Goal: Information Seeking & Learning: Find specific page/section

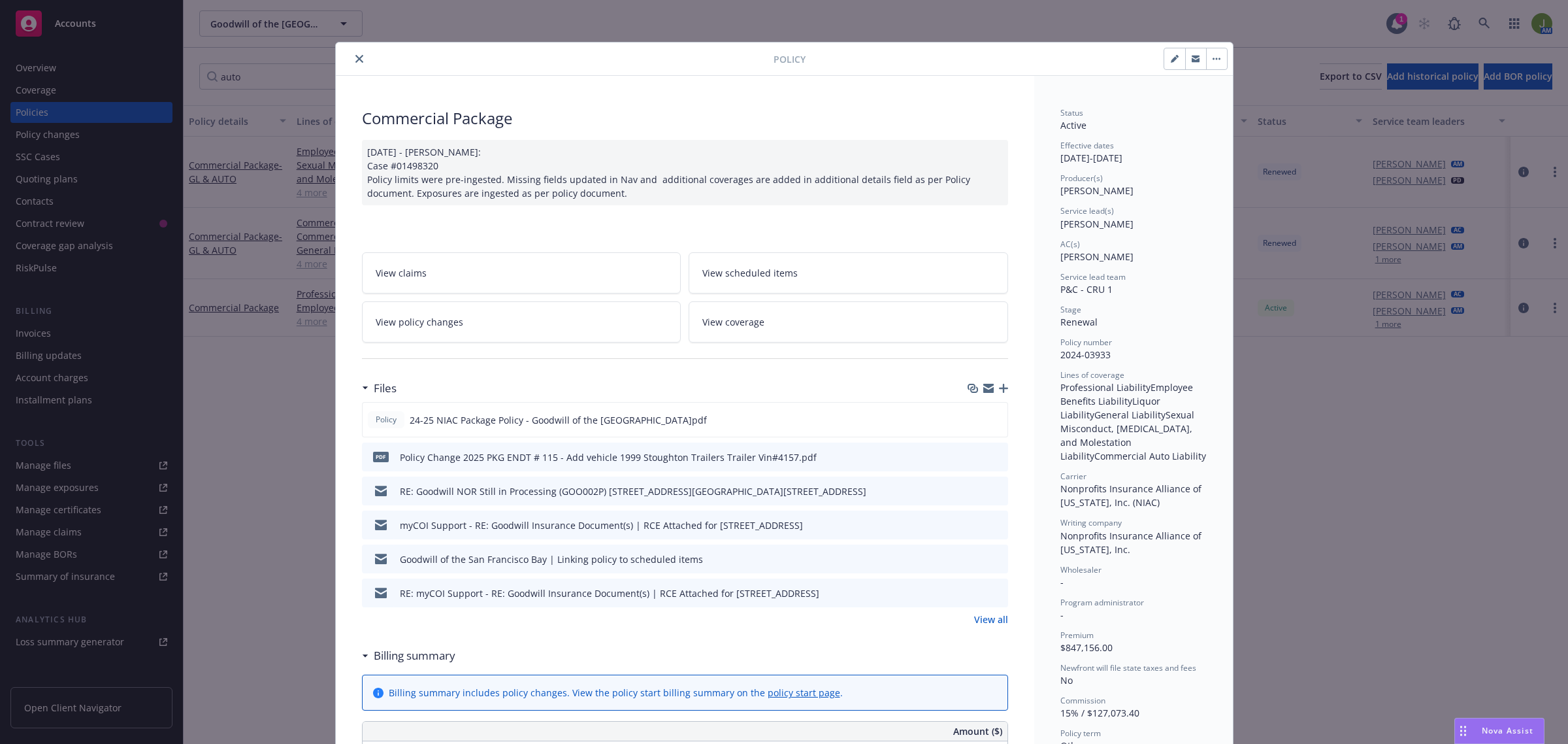
click at [352, 59] on button "close" at bounding box center [359, 58] width 16 height 16
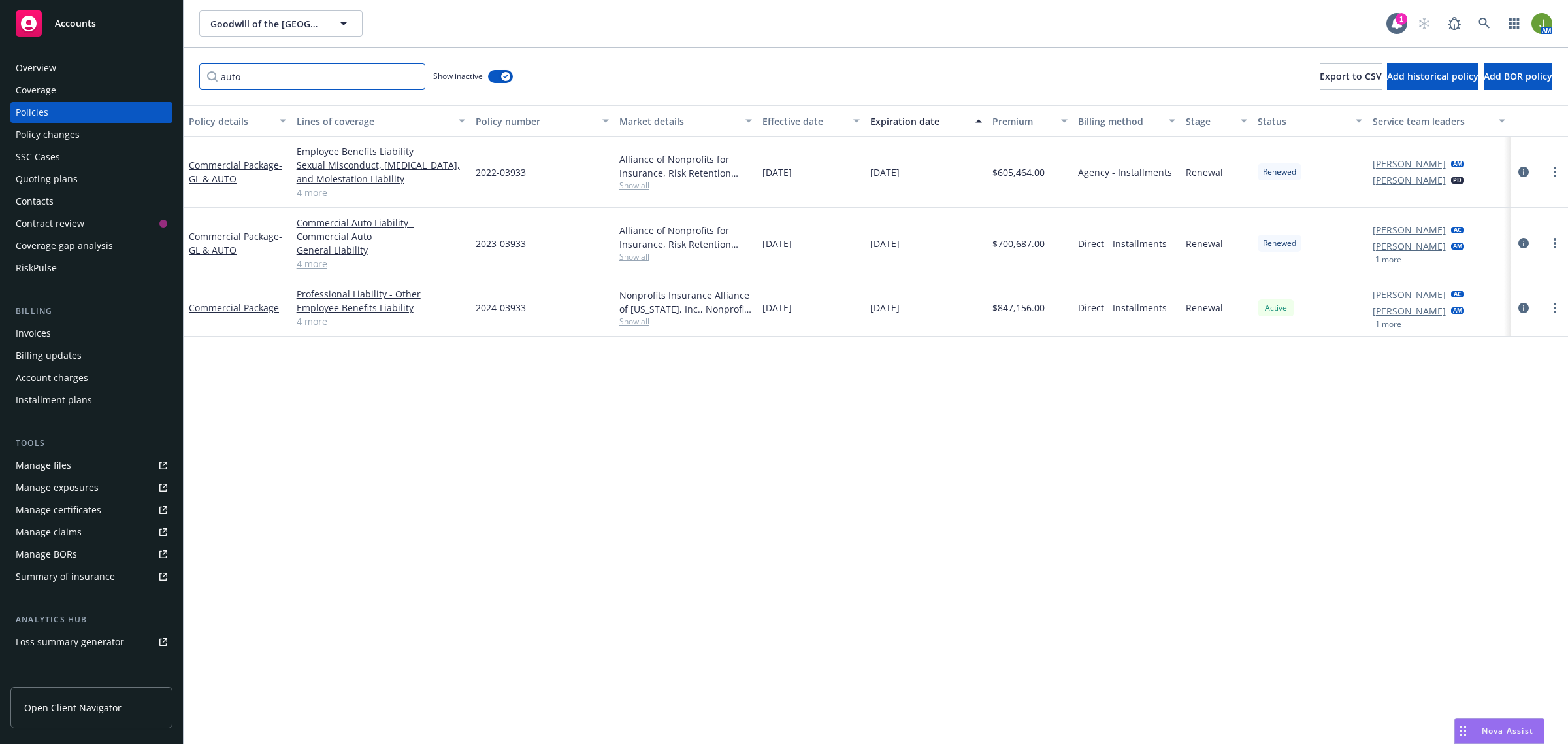
drag, startPoint x: 219, startPoint y: 73, endPoint x: 204, endPoint y: 72, distance: 15.0
click at [210, 72] on input "auto" at bounding box center [312, 76] width 226 height 26
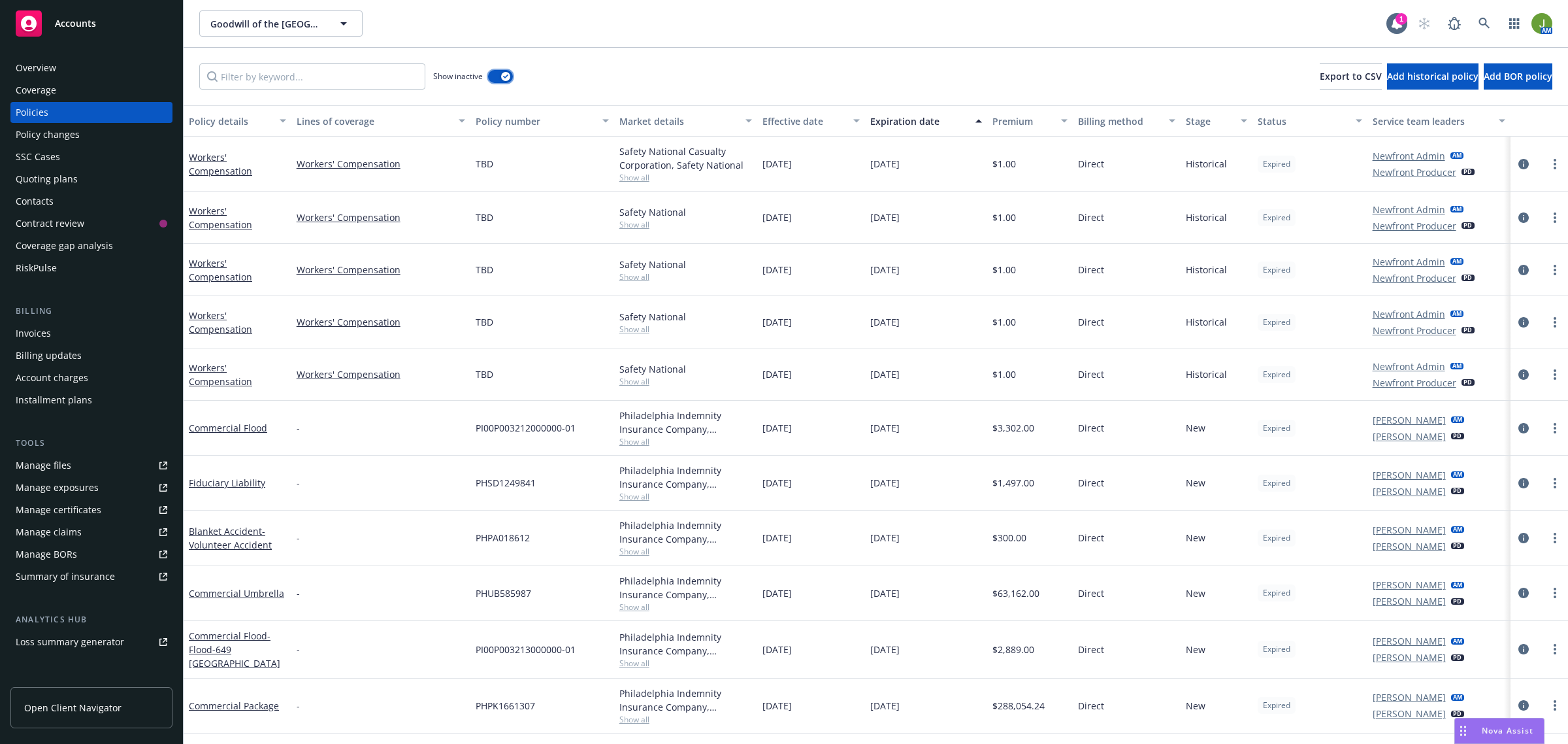
click at [488, 76] on button "button" at bounding box center [501, 77] width 25 height 13
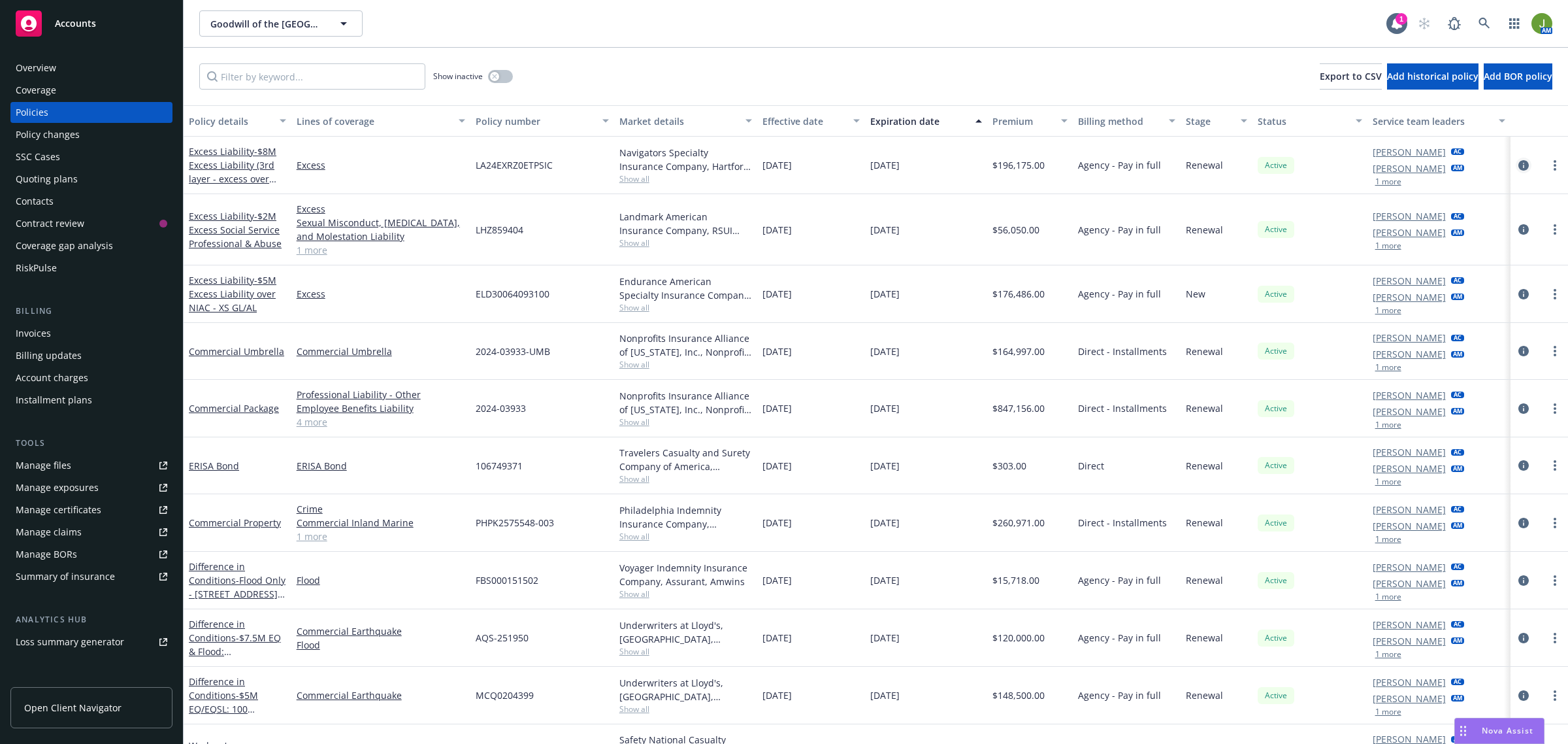
click at [1519, 167] on icon "circleInformation" at bounding box center [1524, 165] width 11 height 11
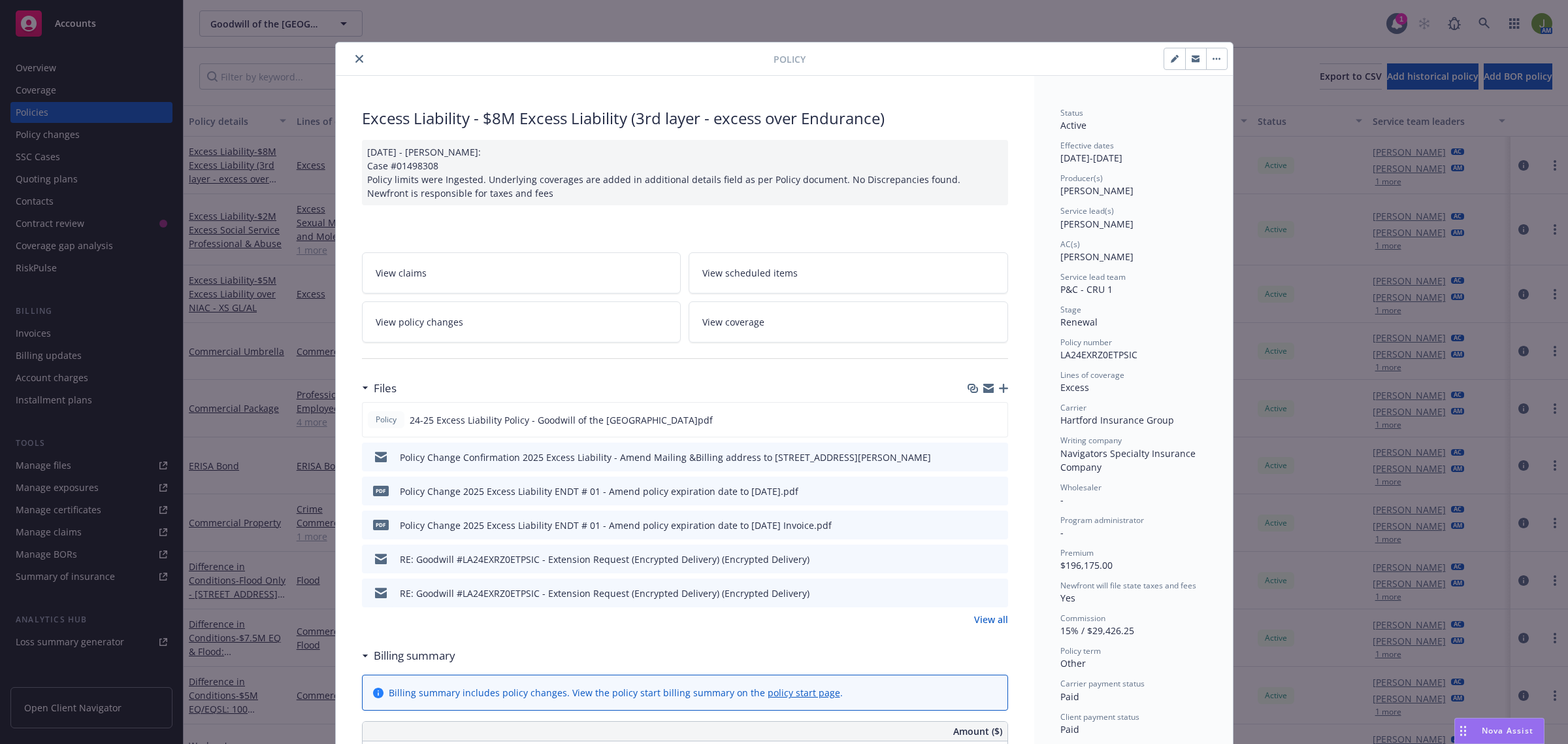
click at [456, 317] on link "View policy changes" at bounding box center [522, 321] width 320 height 41
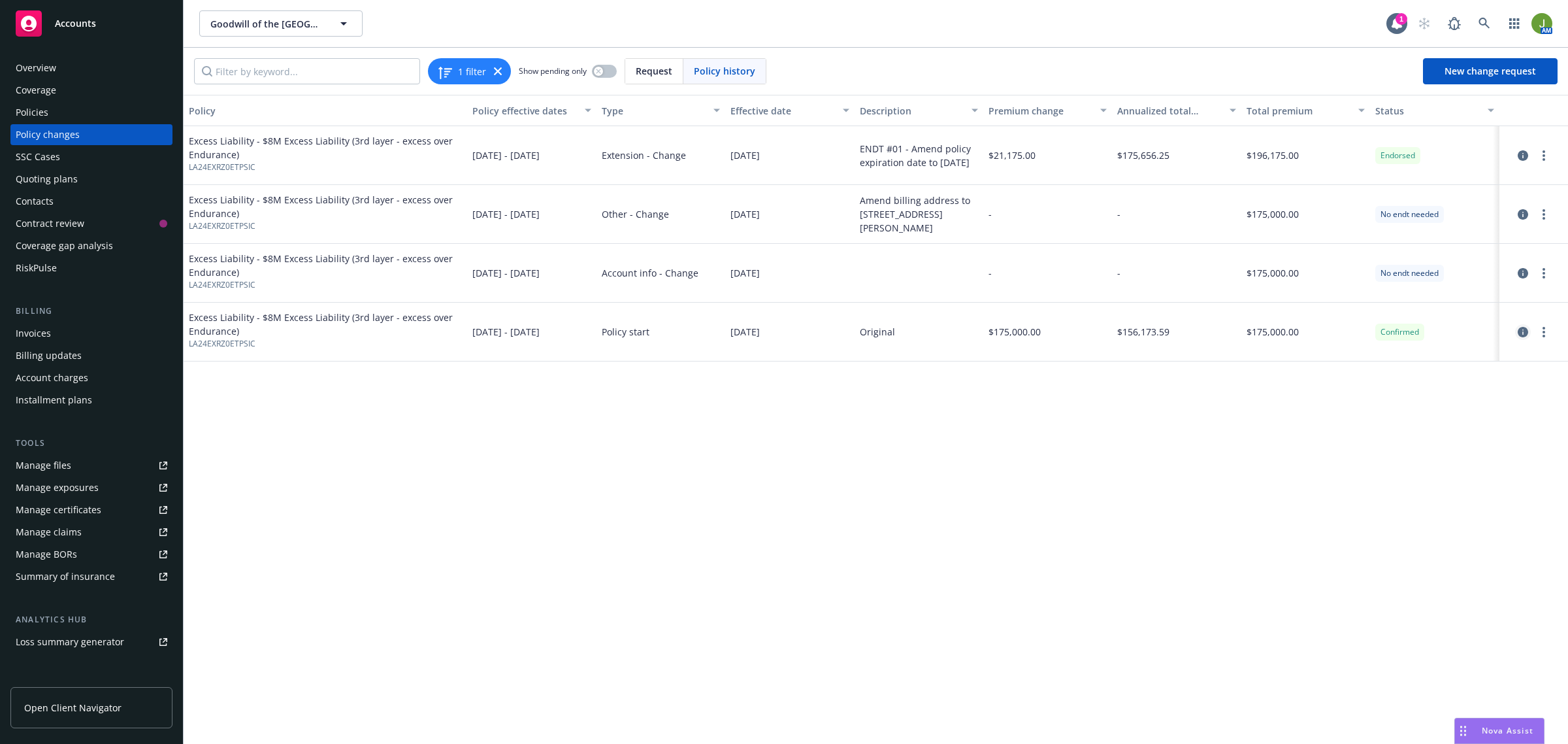
click at [1524, 329] on icon "circleInformation" at bounding box center [1523, 332] width 11 height 11
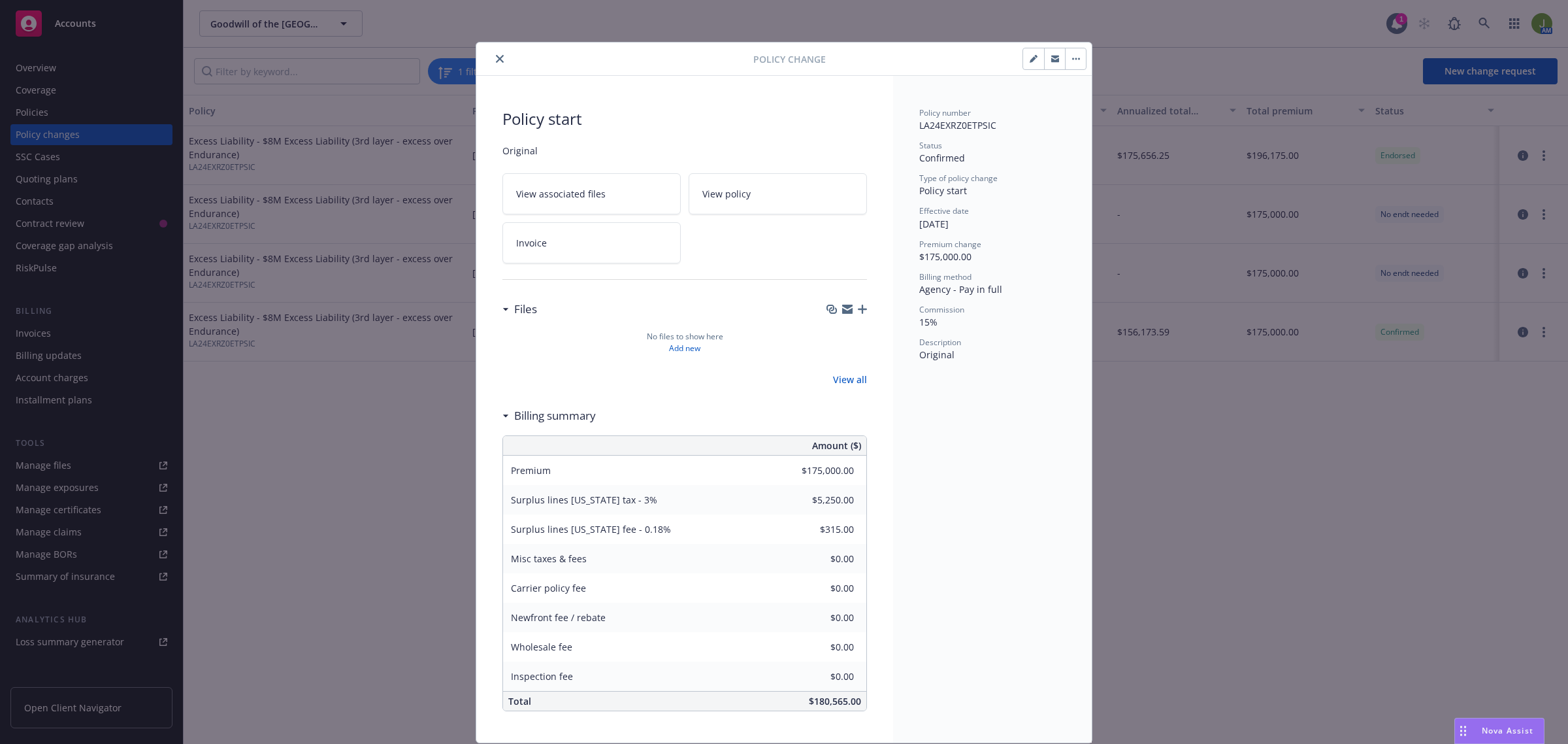
scroll to position [43, 0]
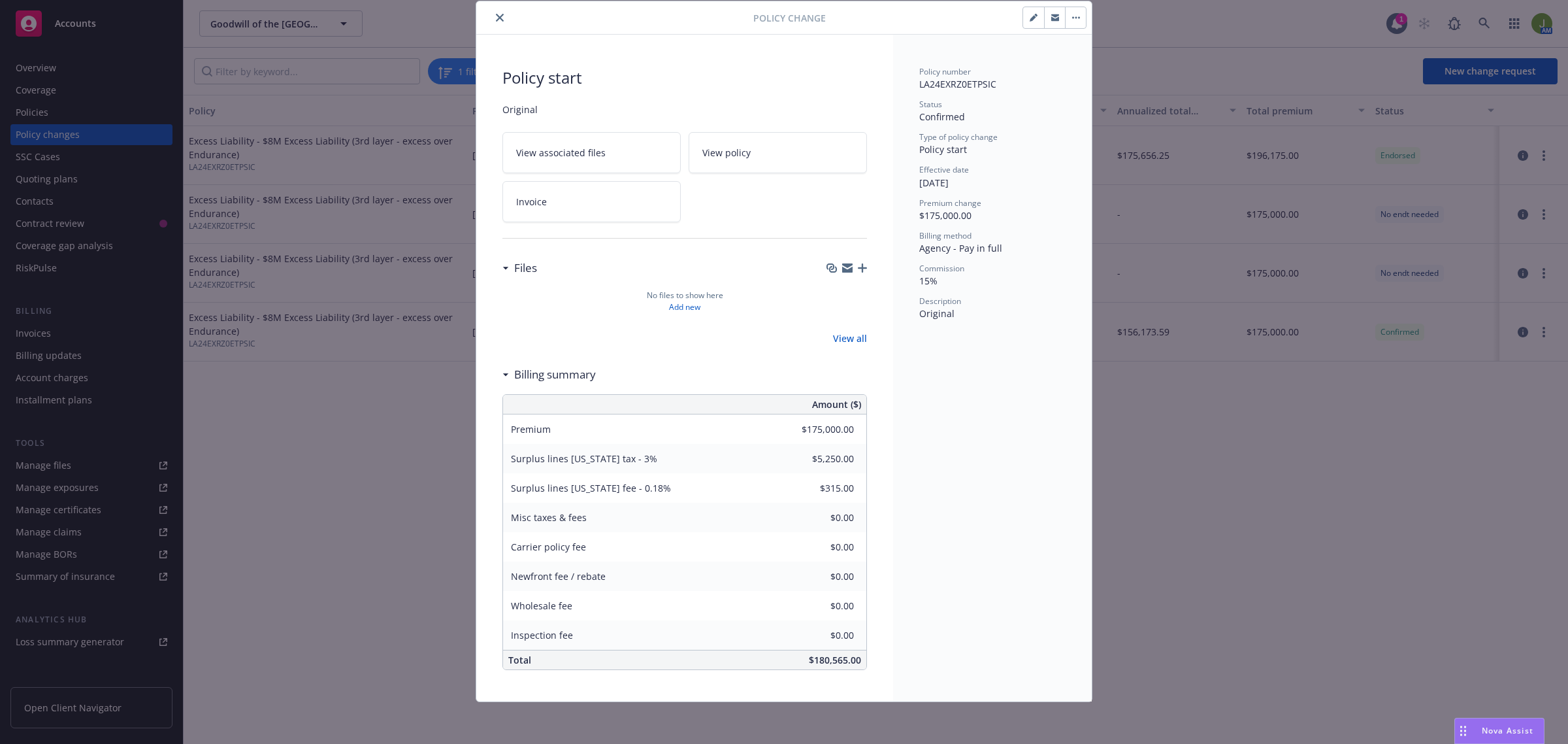
click at [496, 14] on icon "close" at bounding box center [499, 17] width 8 height 8
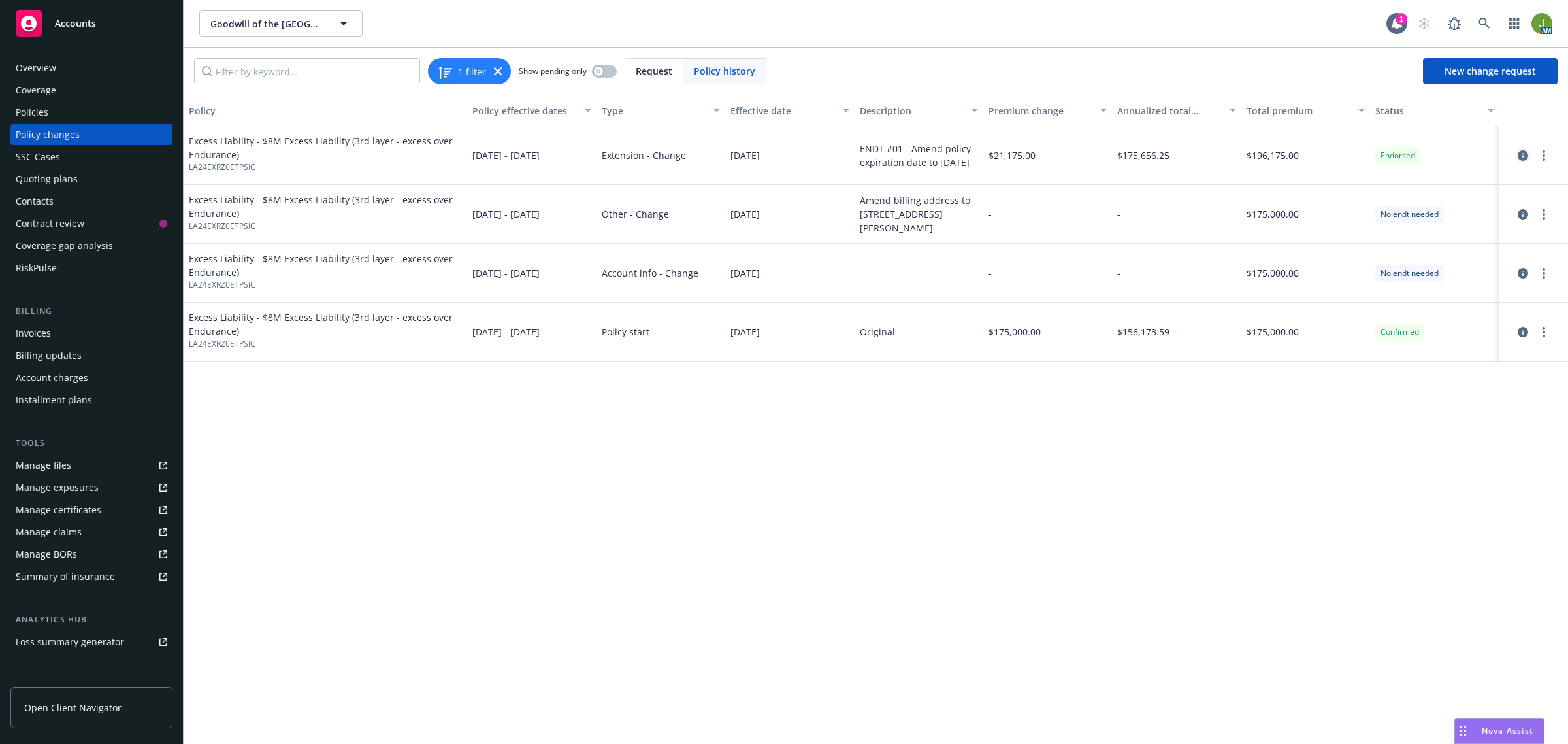
click at [1521, 152] on icon "circleInformation" at bounding box center [1523, 155] width 11 height 11
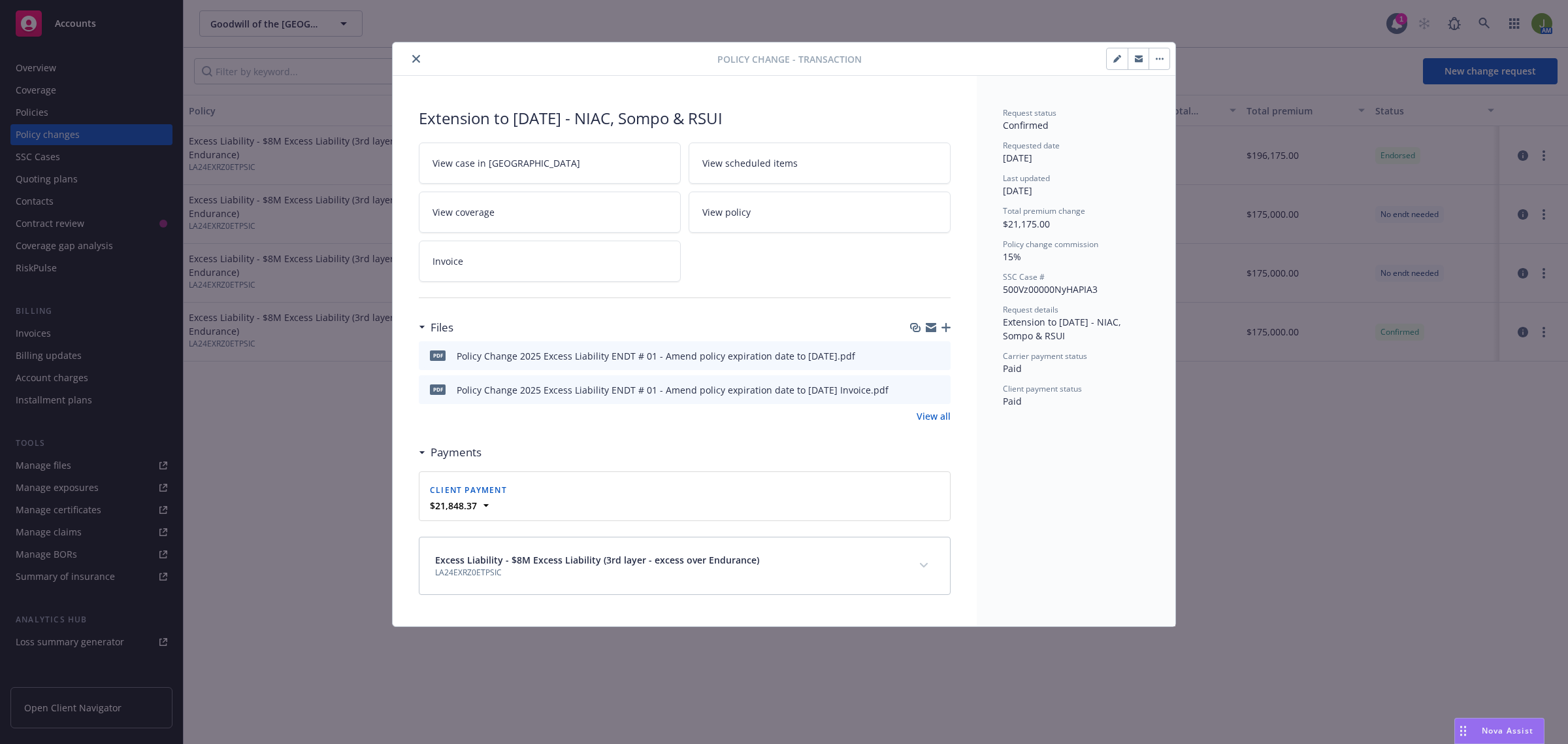
click at [937, 413] on link "View all" at bounding box center [933, 416] width 34 height 13
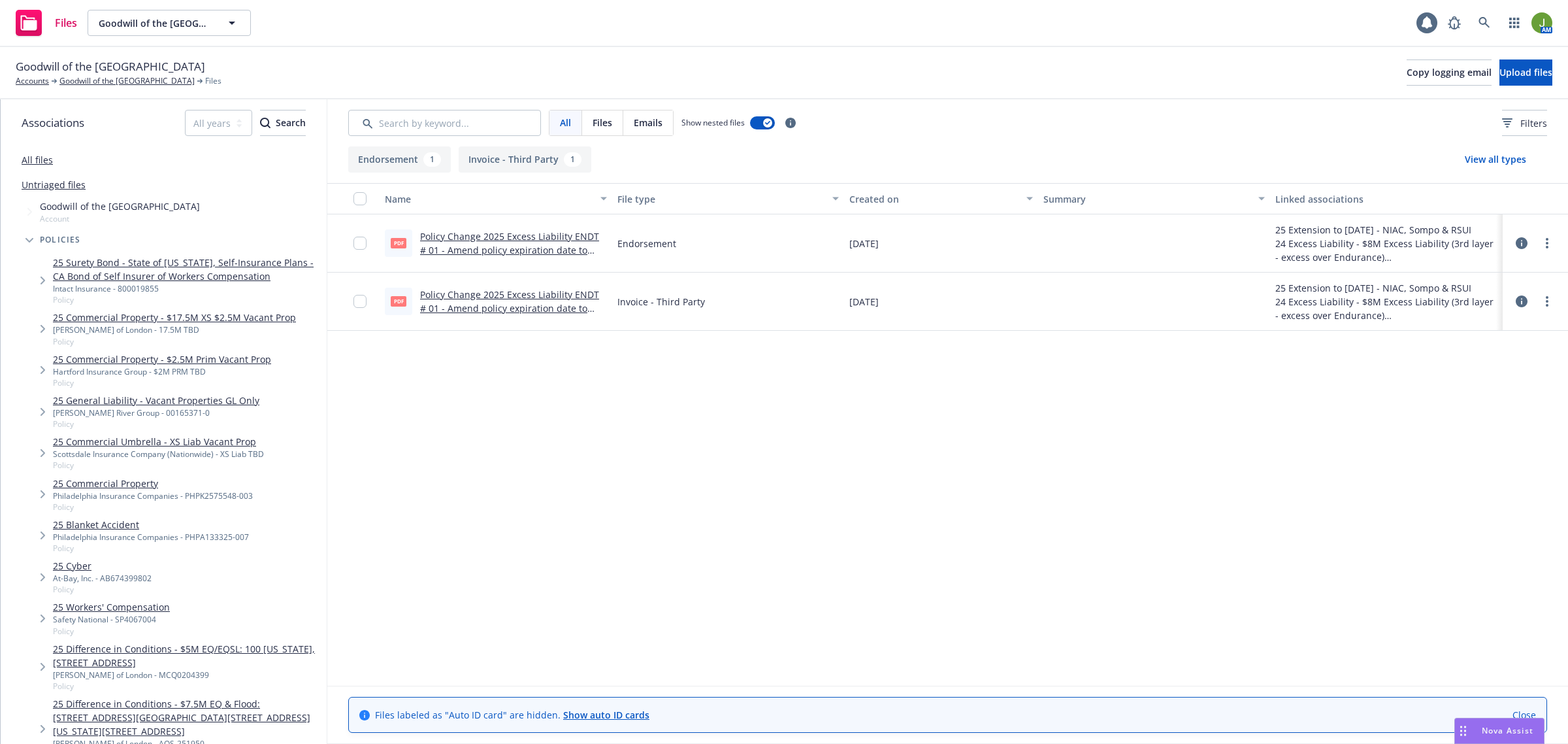
click at [557, 306] on link "Policy Change 2025 Excess Liability ENDT # 01 - Amend policy expiration date to…" at bounding box center [509, 308] width 179 height 40
click at [137, 79] on link "Goodwill of the [GEOGRAPHIC_DATA]" at bounding box center [127, 81] width 135 height 12
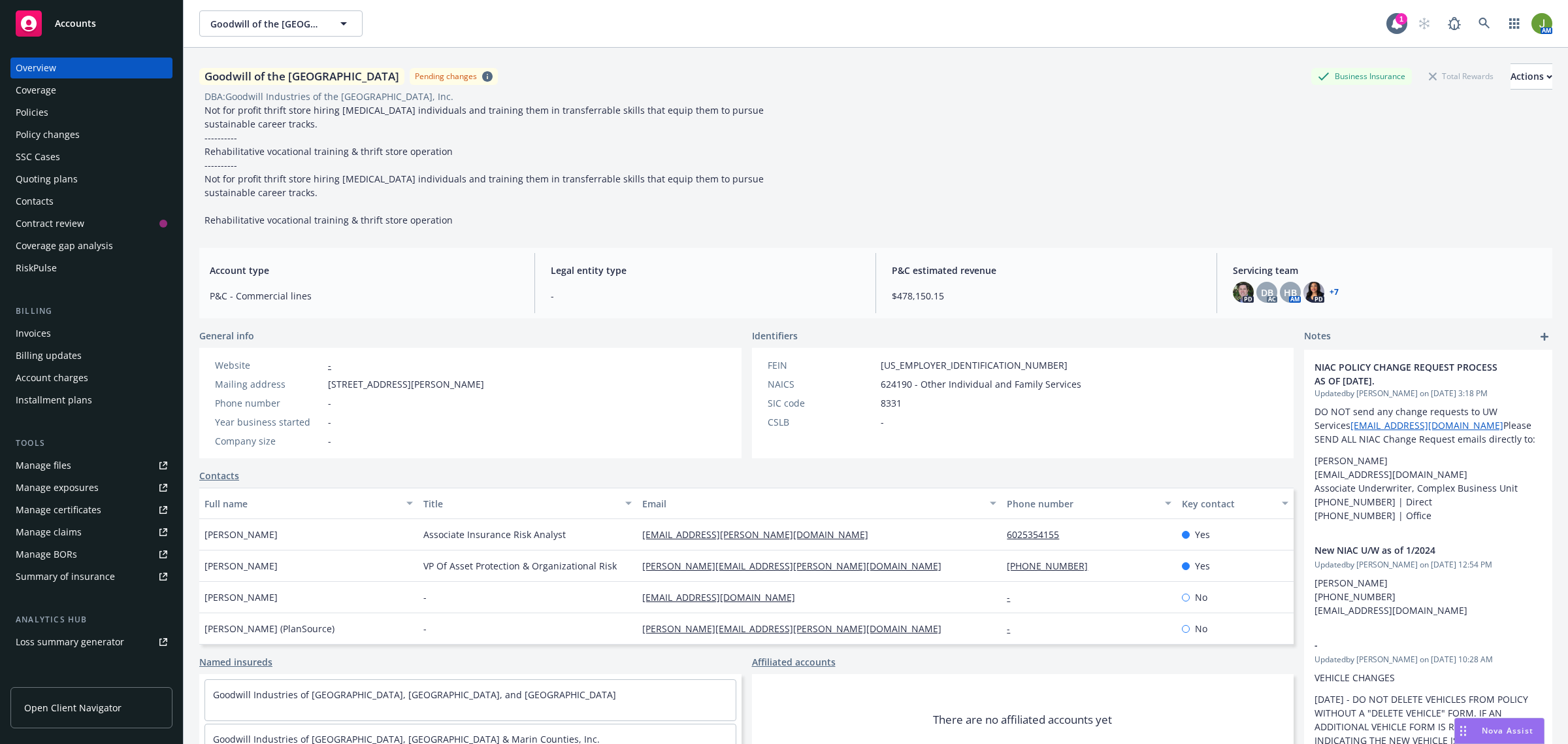
click at [59, 113] on div "Policies" at bounding box center [92, 112] width 152 height 21
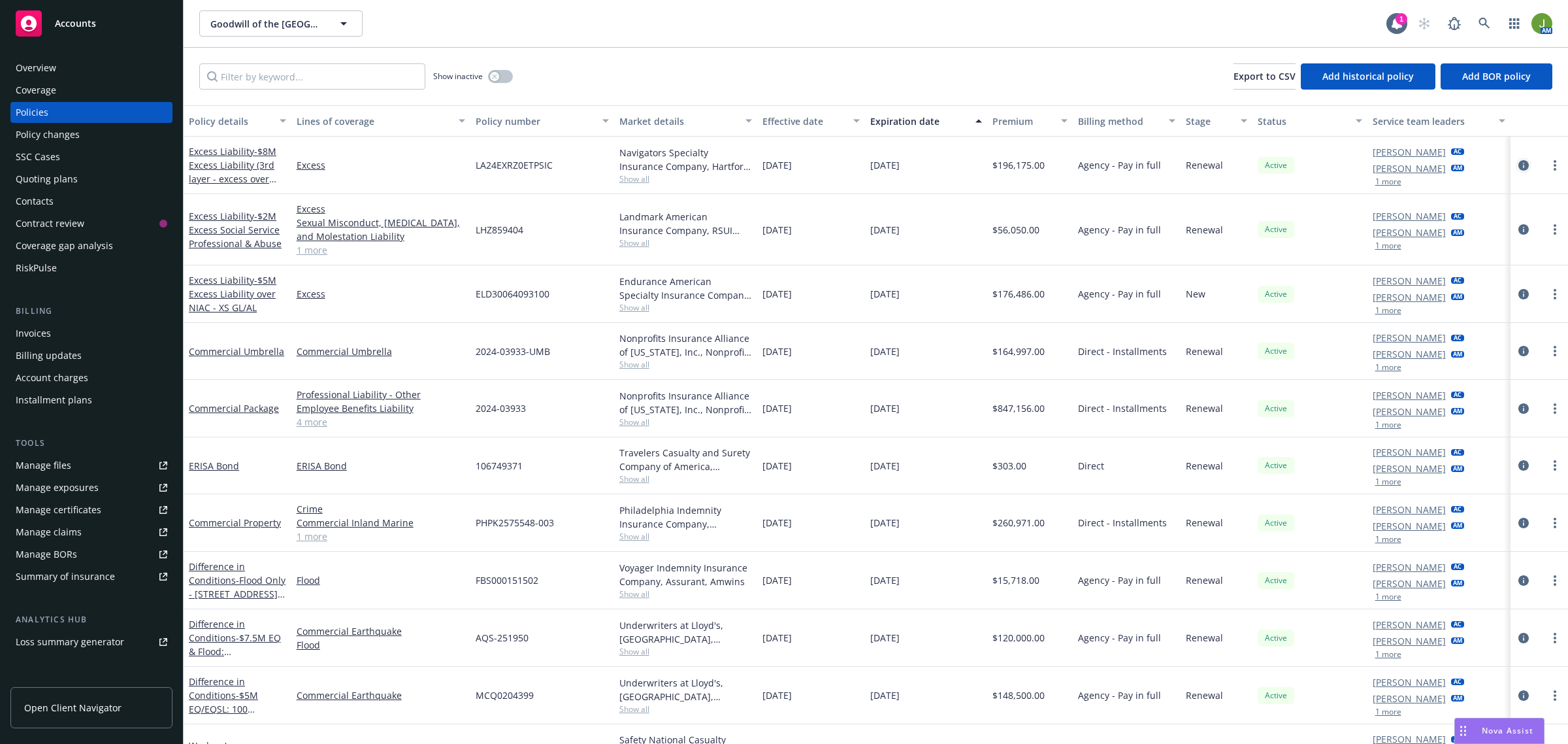
click at [1519, 164] on icon "circleInformation" at bounding box center [1524, 165] width 11 height 11
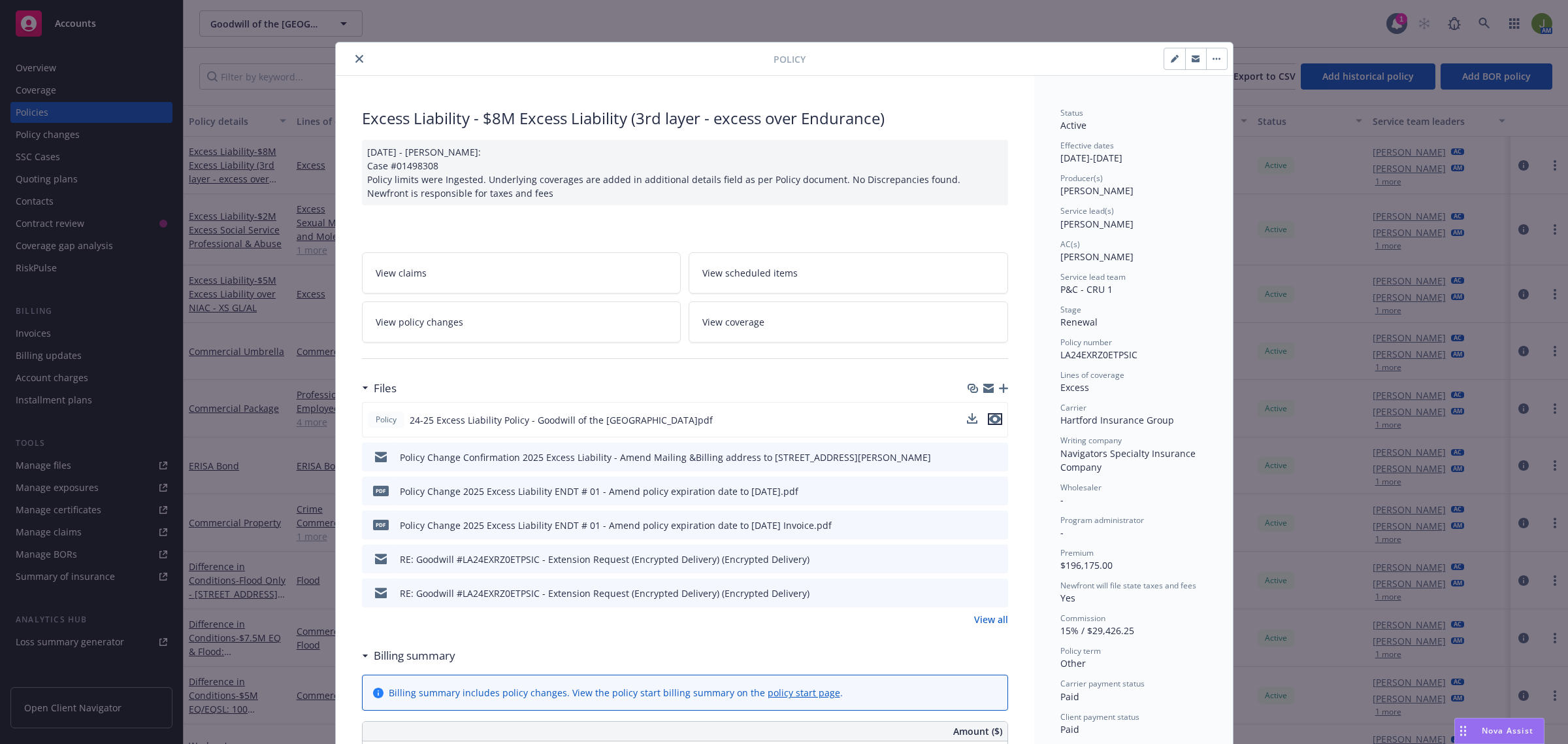
click at [990, 418] on icon "preview file" at bounding box center [995, 418] width 12 height 9
click at [352, 65] on button "close" at bounding box center [359, 58] width 16 height 16
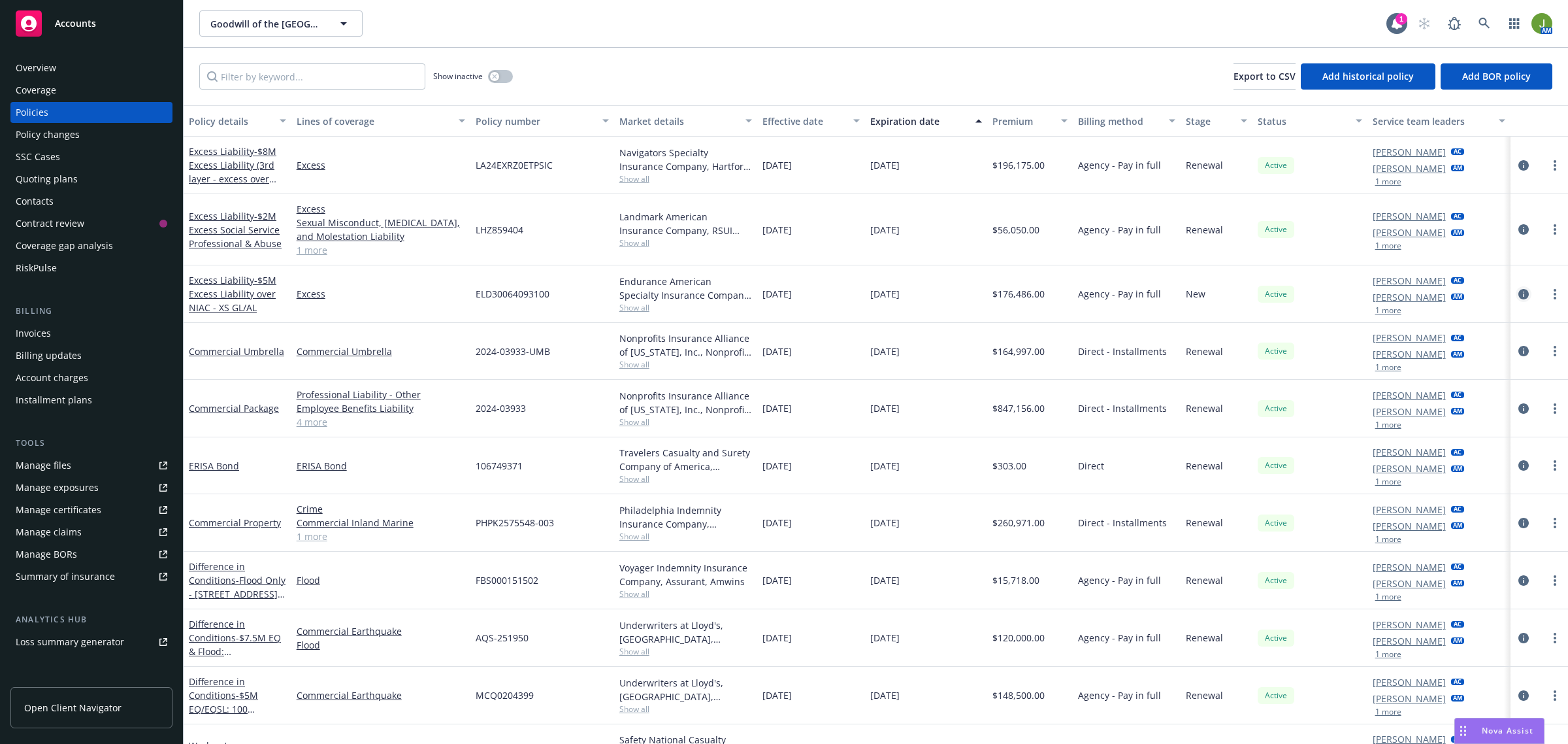
click at [1519, 296] on icon "circleInformation" at bounding box center [1524, 294] width 11 height 11
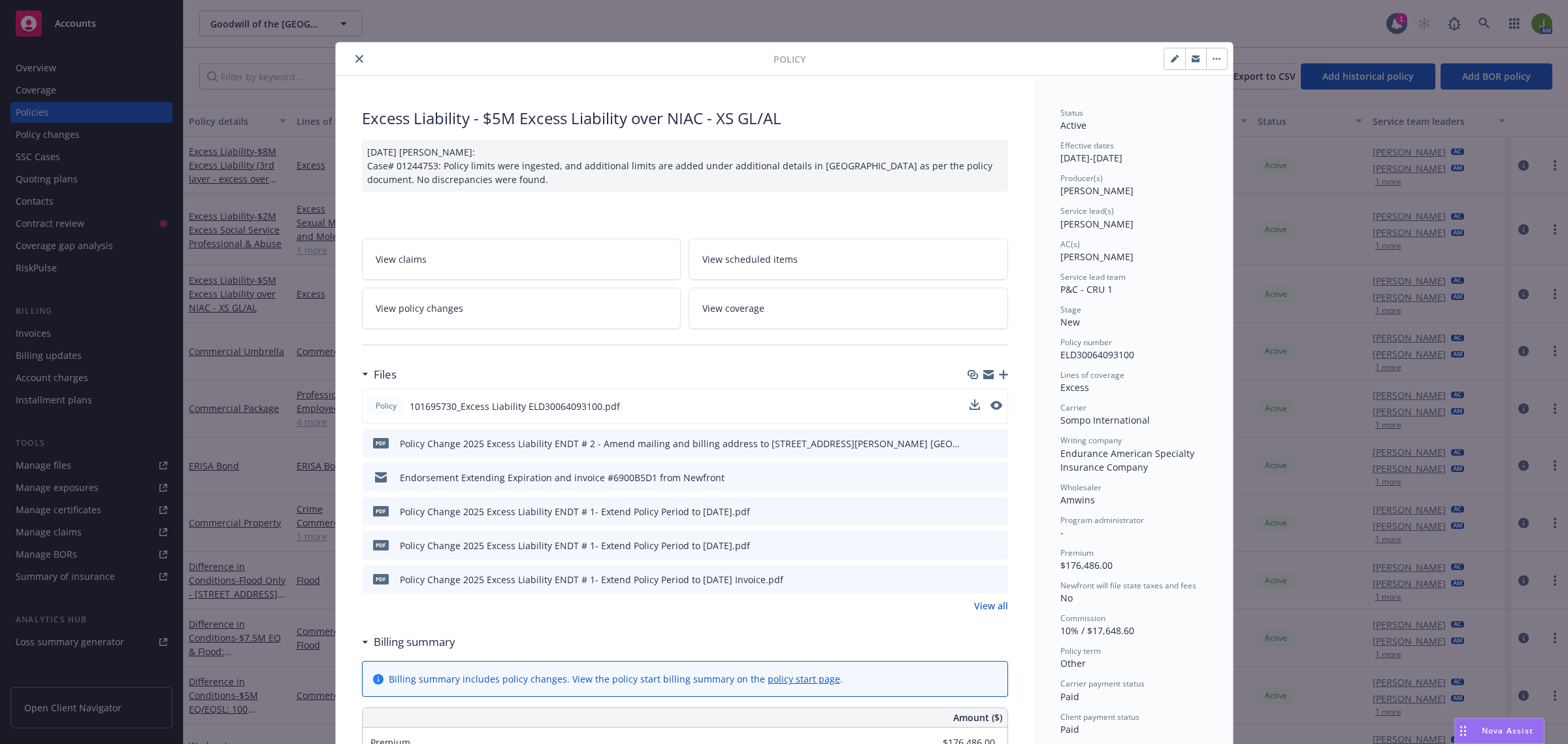
click at [990, 398] on div "Policy 101695730_Excess Liability ELD30064093100.pdf" at bounding box center [685, 406] width 646 height 35
click at [990, 402] on icon "preview file" at bounding box center [995, 405] width 12 height 9
click at [356, 56] on icon "close" at bounding box center [359, 58] width 8 height 8
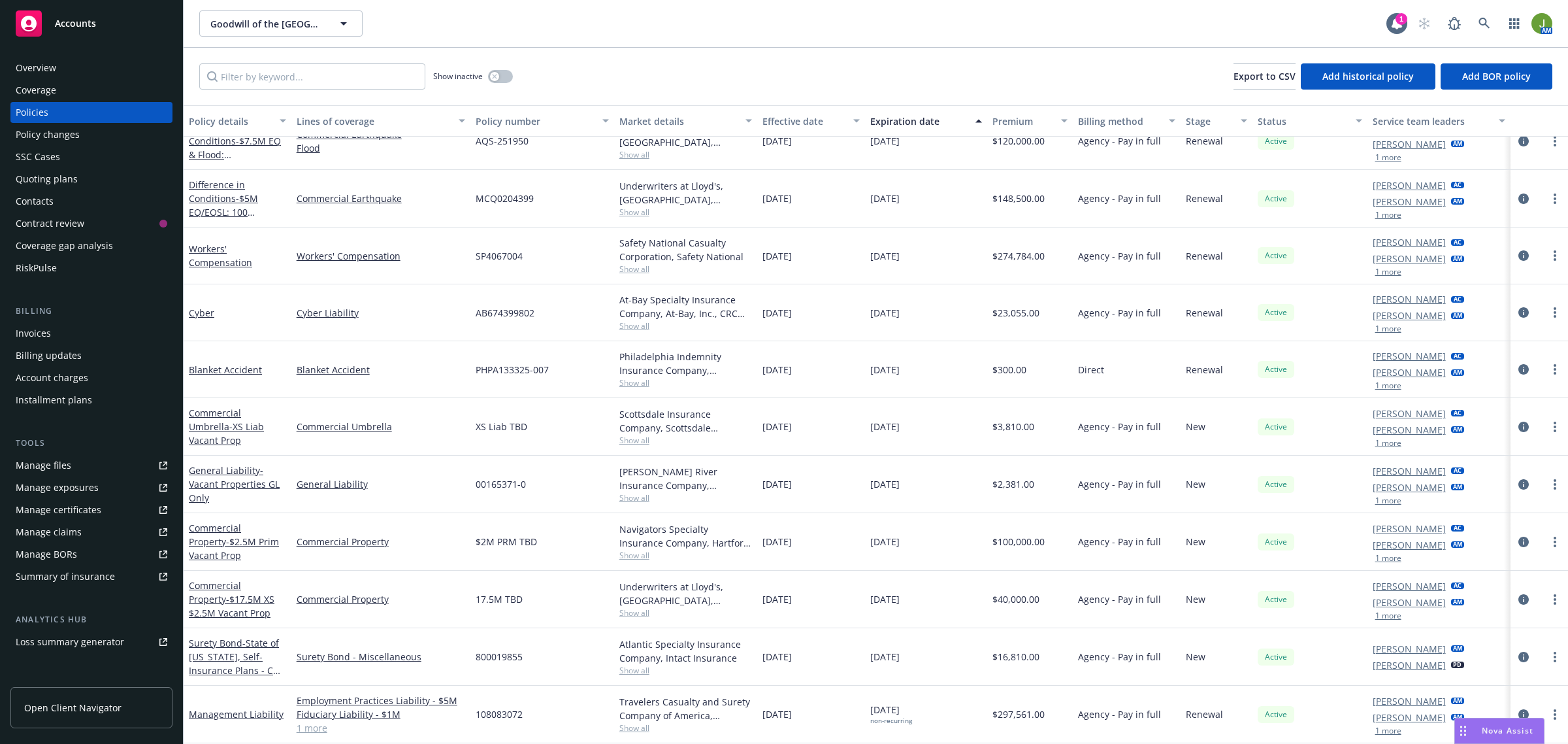
scroll to position [500, 0]
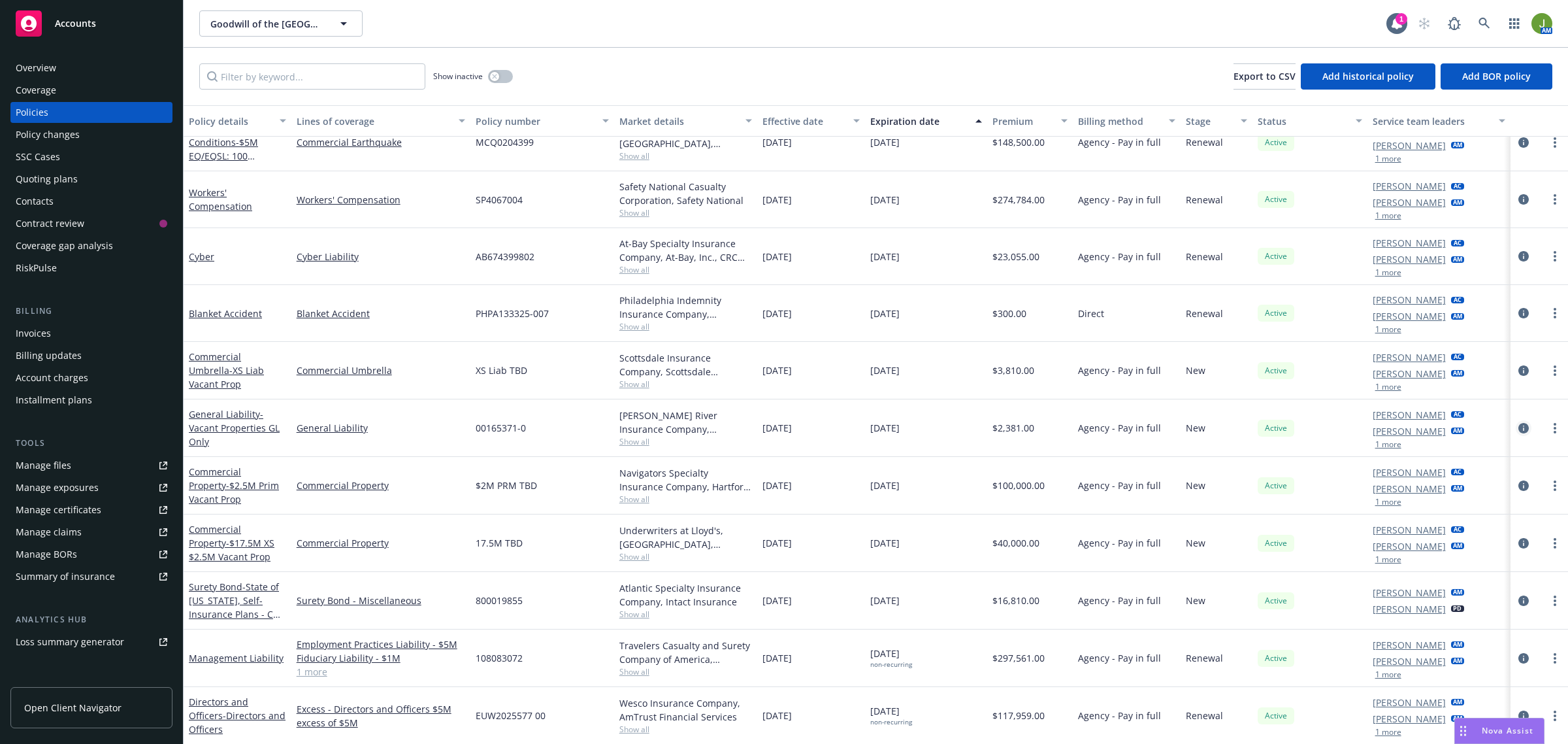
click at [1519, 427] on icon "circleInformation" at bounding box center [1524, 428] width 11 height 11
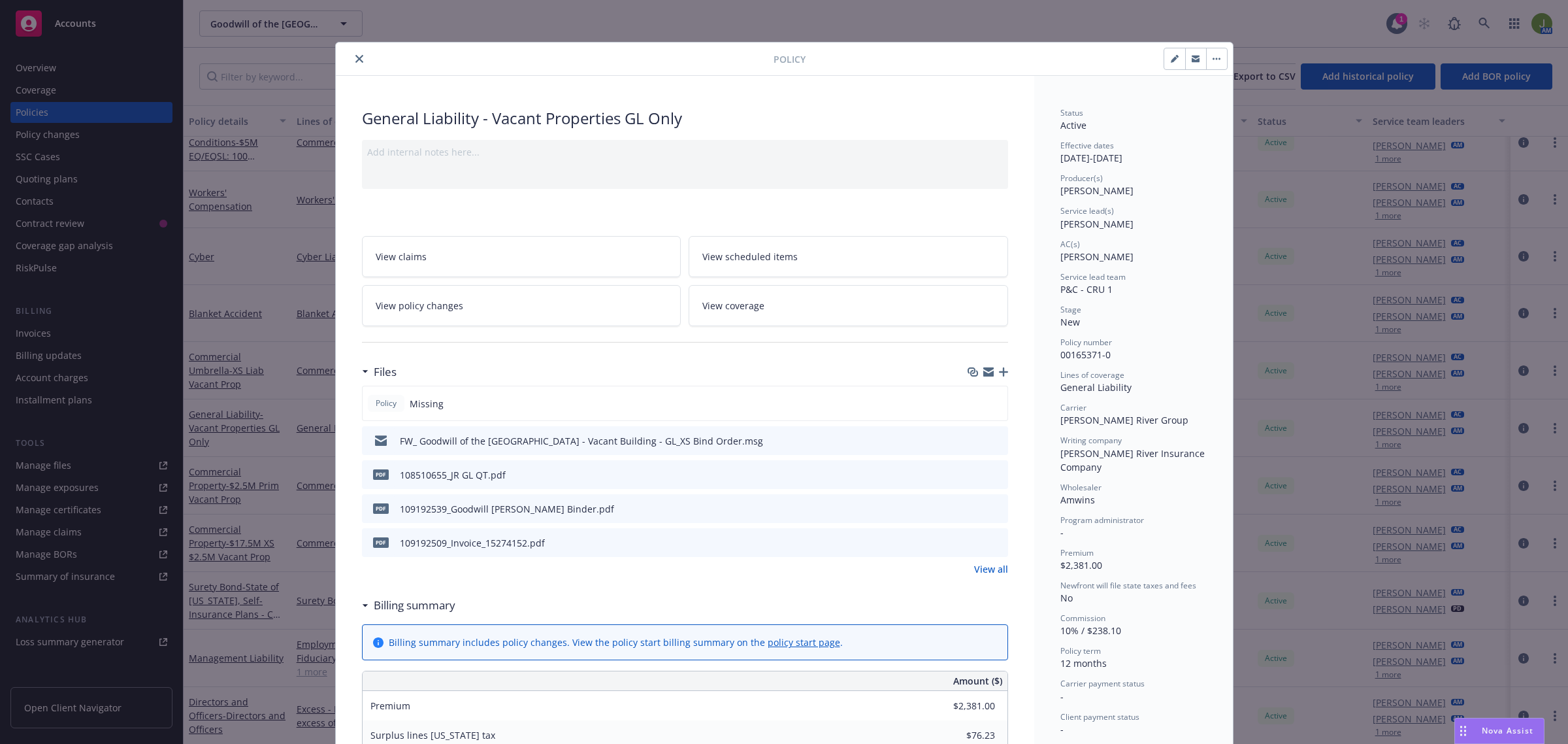
click at [988, 569] on link "View all" at bounding box center [991, 569] width 34 height 13
